Goal: Information Seeking & Learning: Learn about a topic

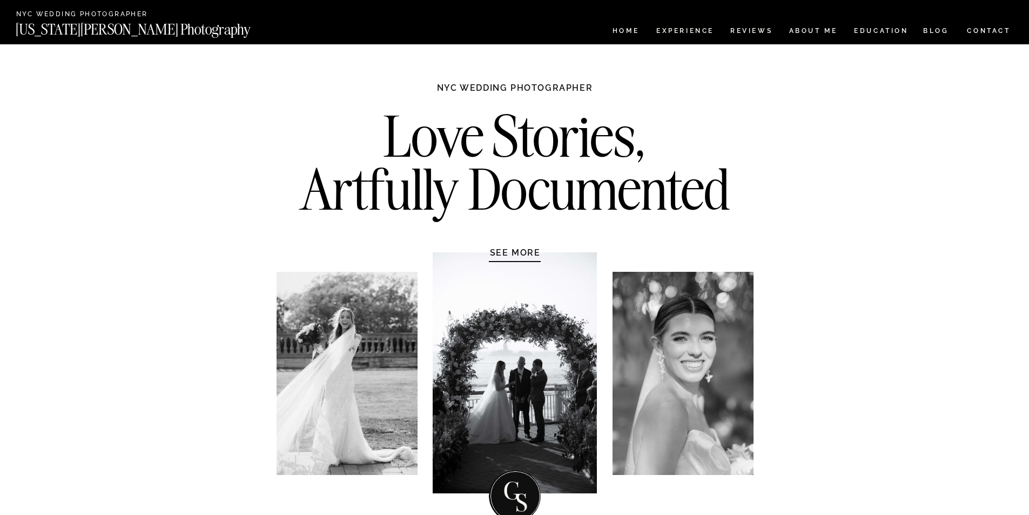
click at [873, 30] on nav "EDUCATION" at bounding box center [881, 32] width 57 height 9
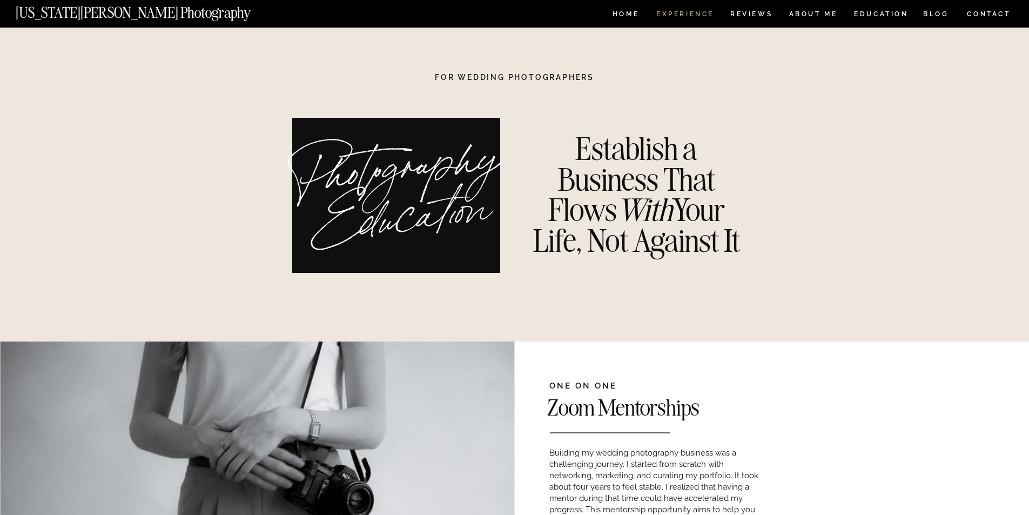
click at [699, 17] on nav "Experience" at bounding box center [684, 15] width 57 height 9
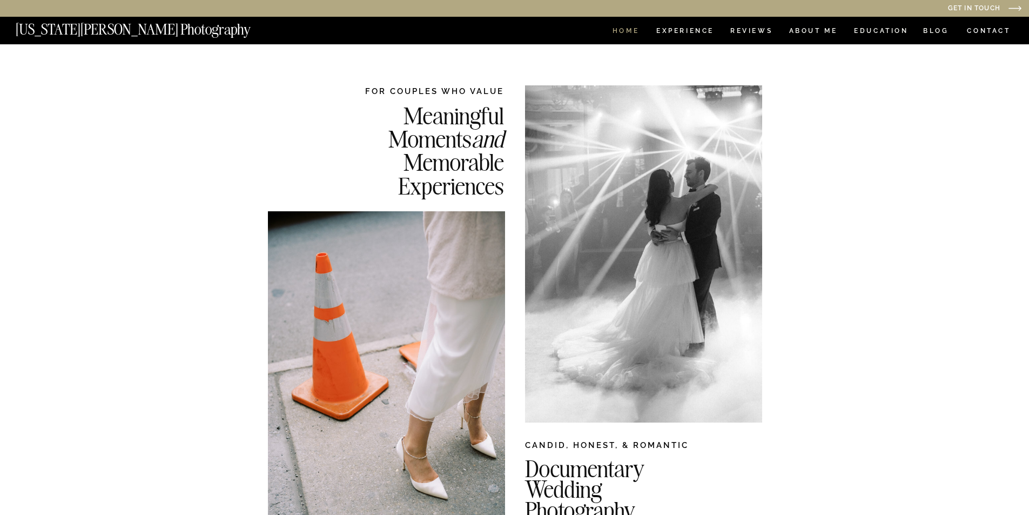
click at [629, 32] on nav "HOME" at bounding box center [625, 32] width 31 height 9
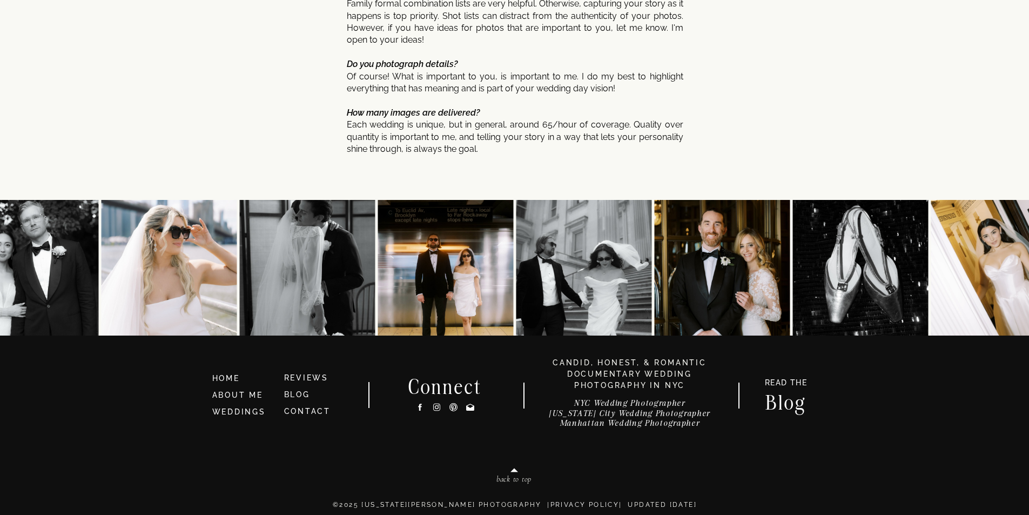
scroll to position [5722, 0]
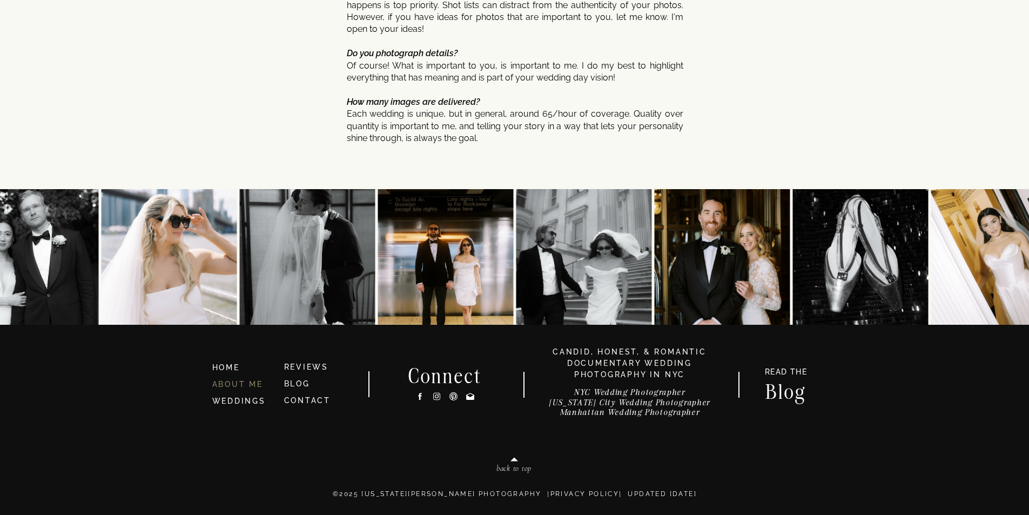
click at [254, 385] on link "ABOUT ME" at bounding box center [237, 384] width 51 height 9
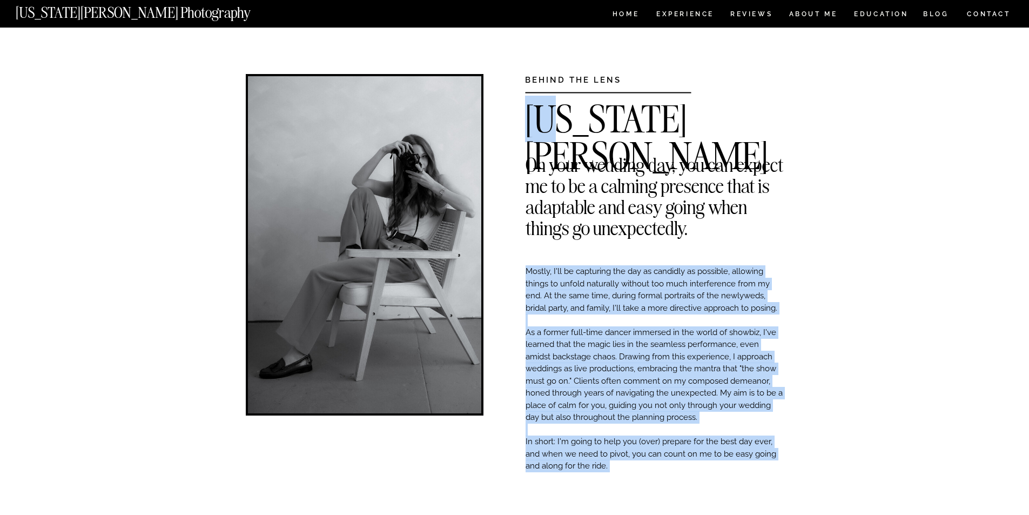
drag, startPoint x: 774, startPoint y: 132, endPoint x: 572, endPoint y: 113, distance: 202.9
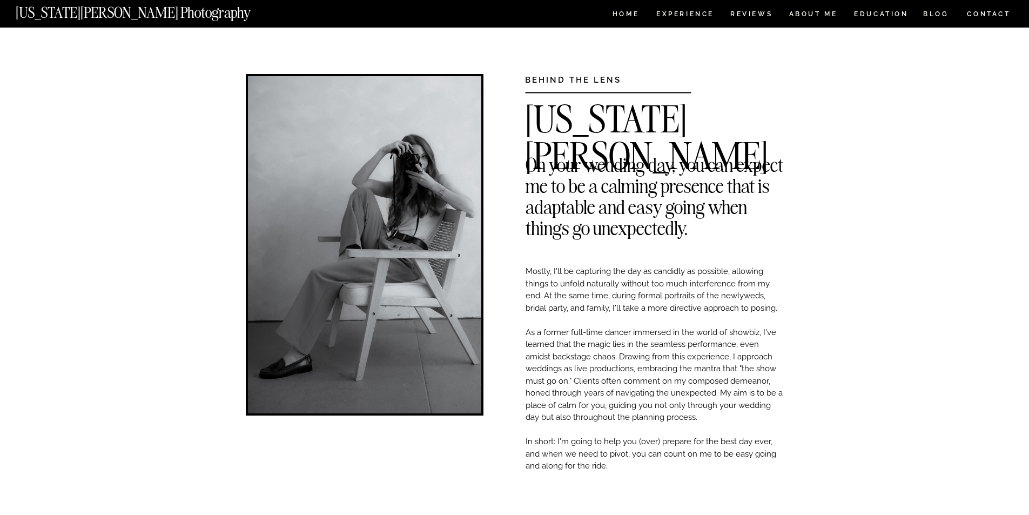
click at [733, 117] on h2 "Georgia Sheridan" at bounding box center [654, 109] width 259 height 16
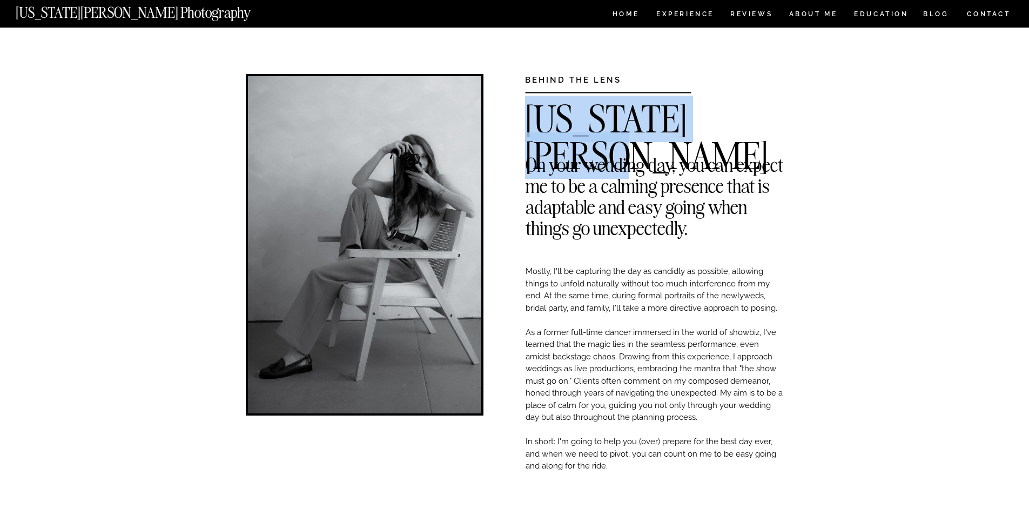
drag, startPoint x: 759, startPoint y: 109, endPoint x: 535, endPoint y: 106, distance: 224.2
click at [535, 106] on h2 "Georgia Sheridan" at bounding box center [654, 109] width 259 height 16
copy h2 "Georgia Sheridan"
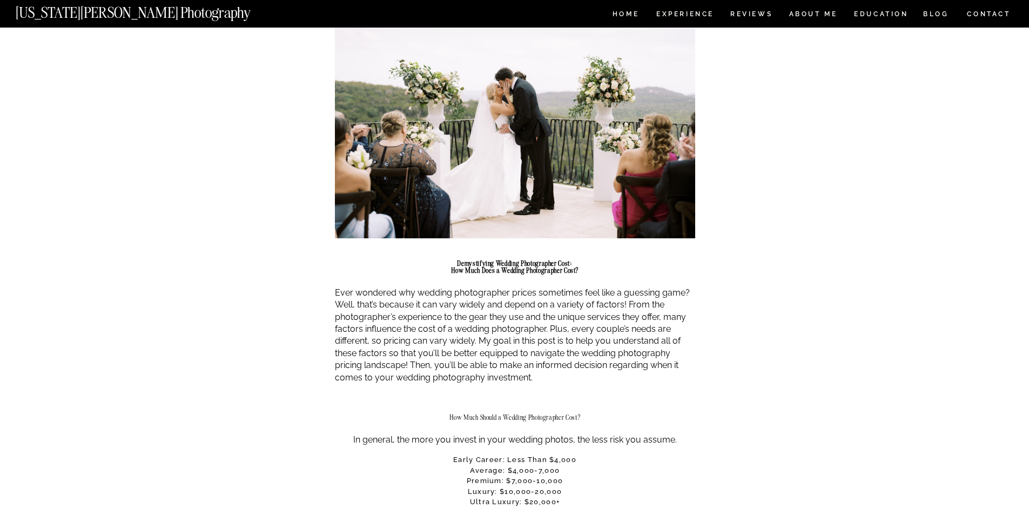
scroll to position [378, 0]
